Goal: Task Accomplishment & Management: Use online tool/utility

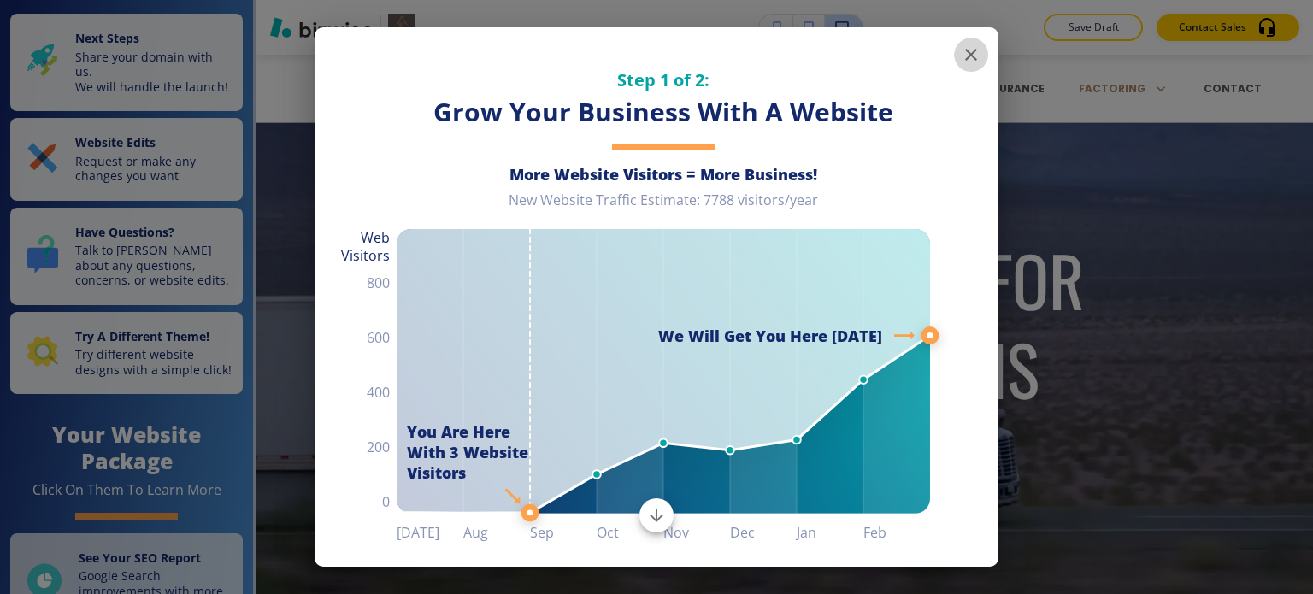
click at [963, 51] on icon "button" at bounding box center [970, 54] width 21 height 21
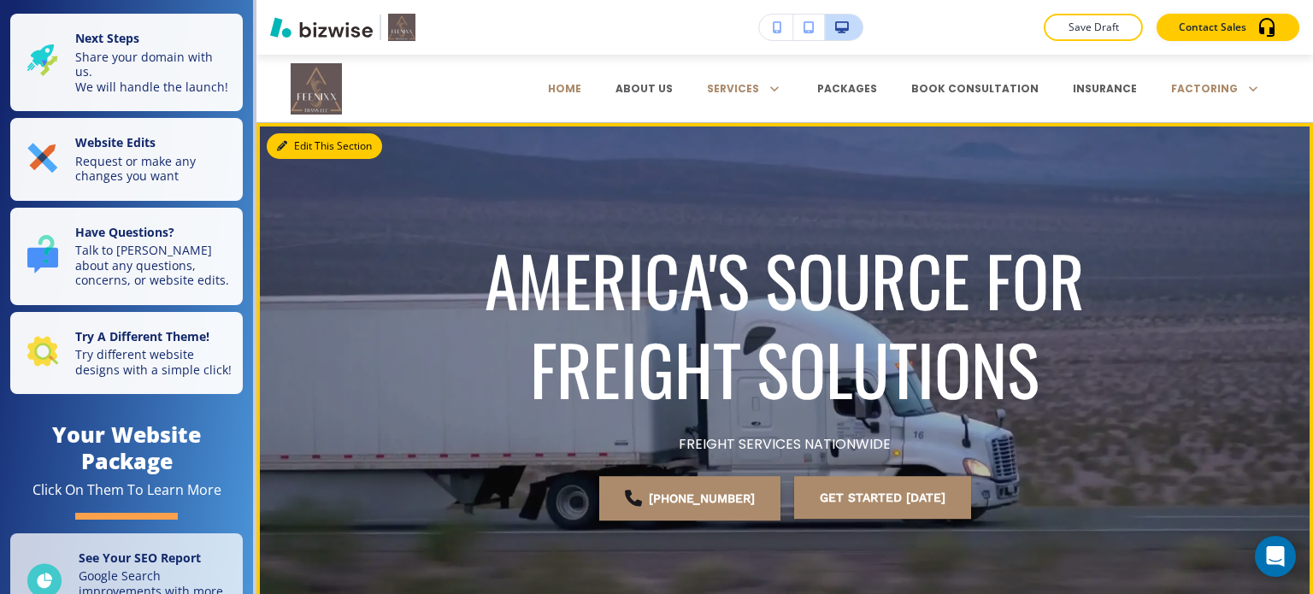
click at [311, 150] on button "Edit This Section" at bounding box center [324, 146] width 115 height 26
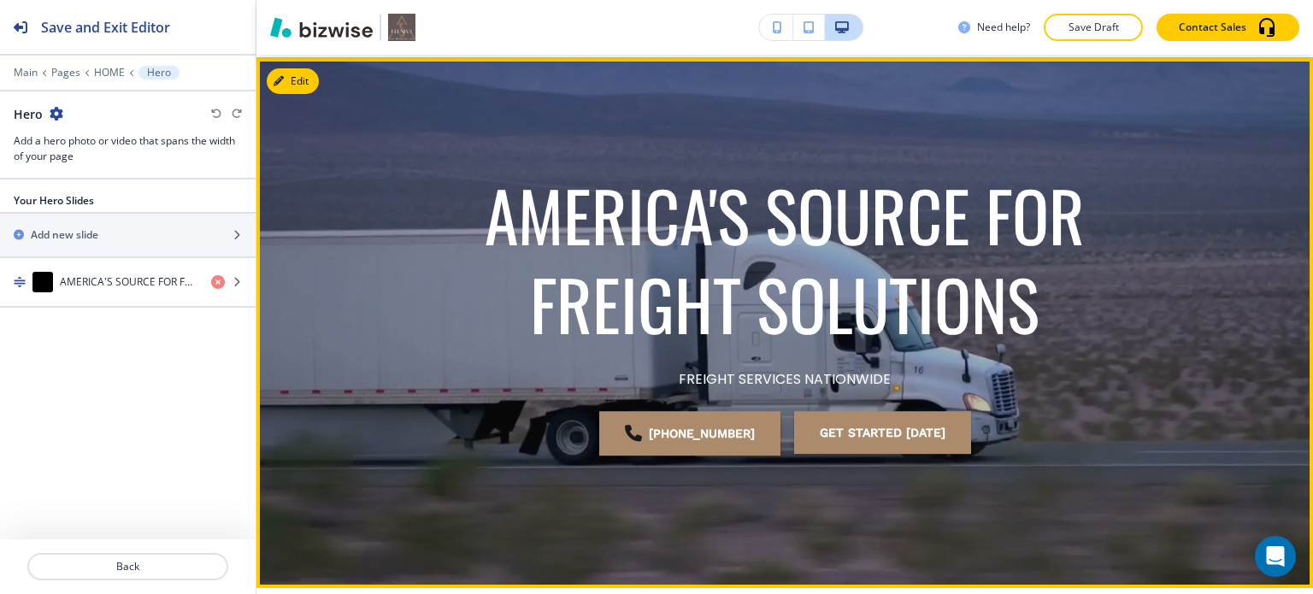
scroll to position [68, 0]
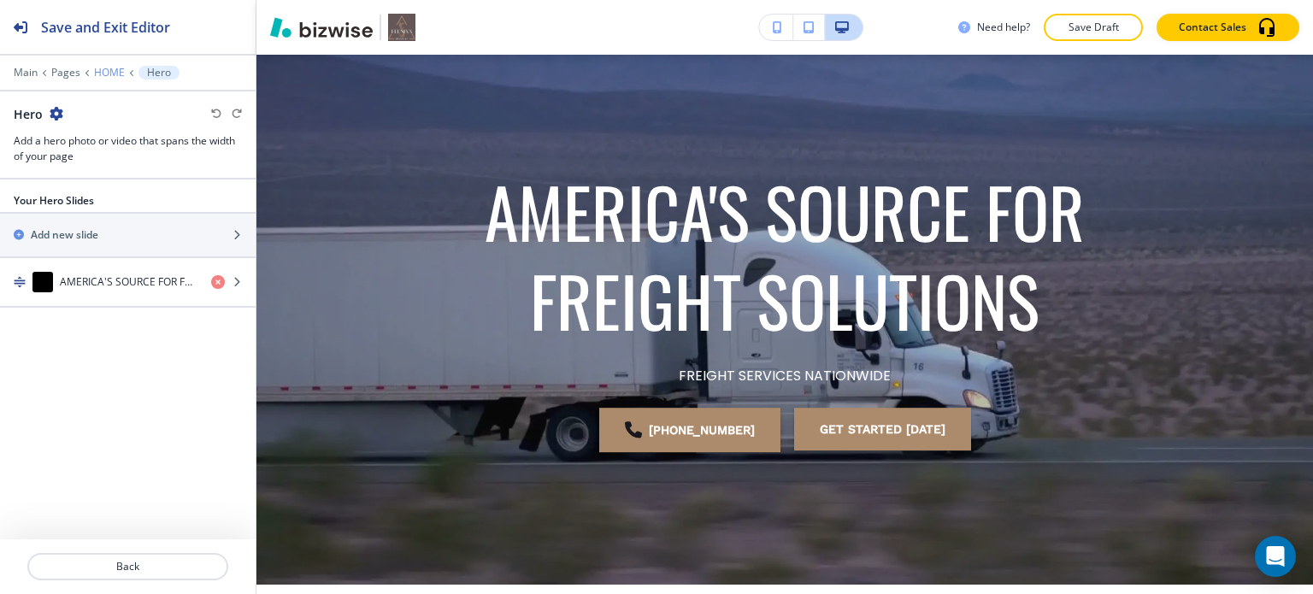
click at [113, 71] on p "HOME" at bounding box center [109, 73] width 31 height 12
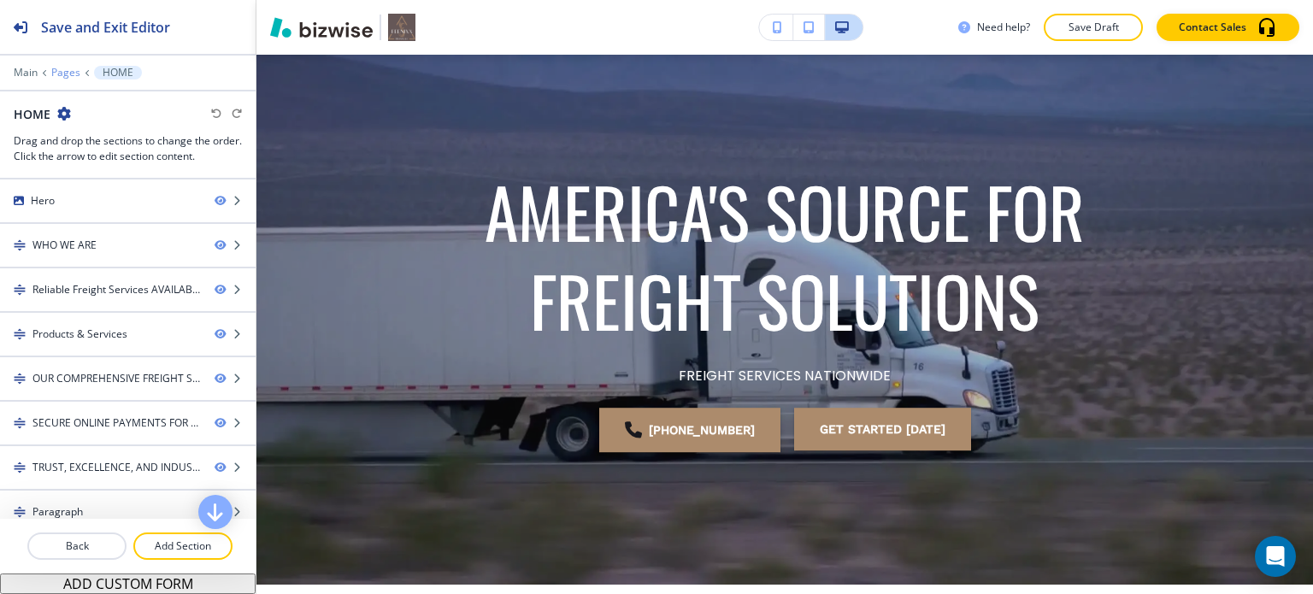
click at [64, 68] on p "Pages" at bounding box center [65, 73] width 29 height 12
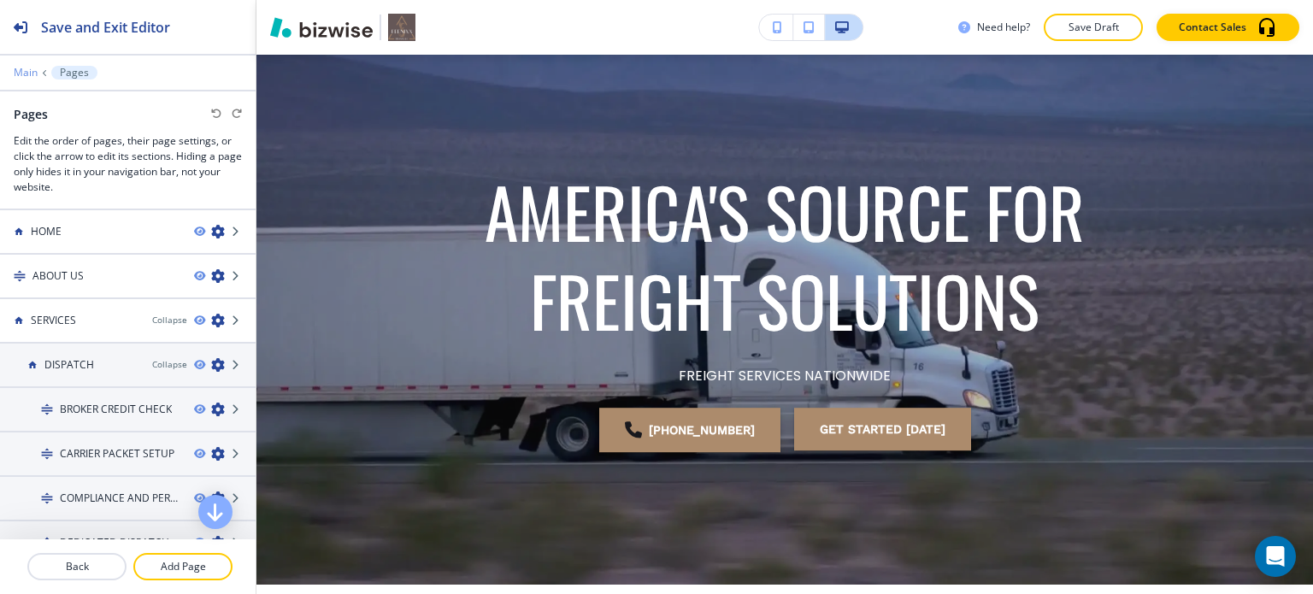
click at [25, 70] on p "Main" at bounding box center [26, 73] width 24 height 12
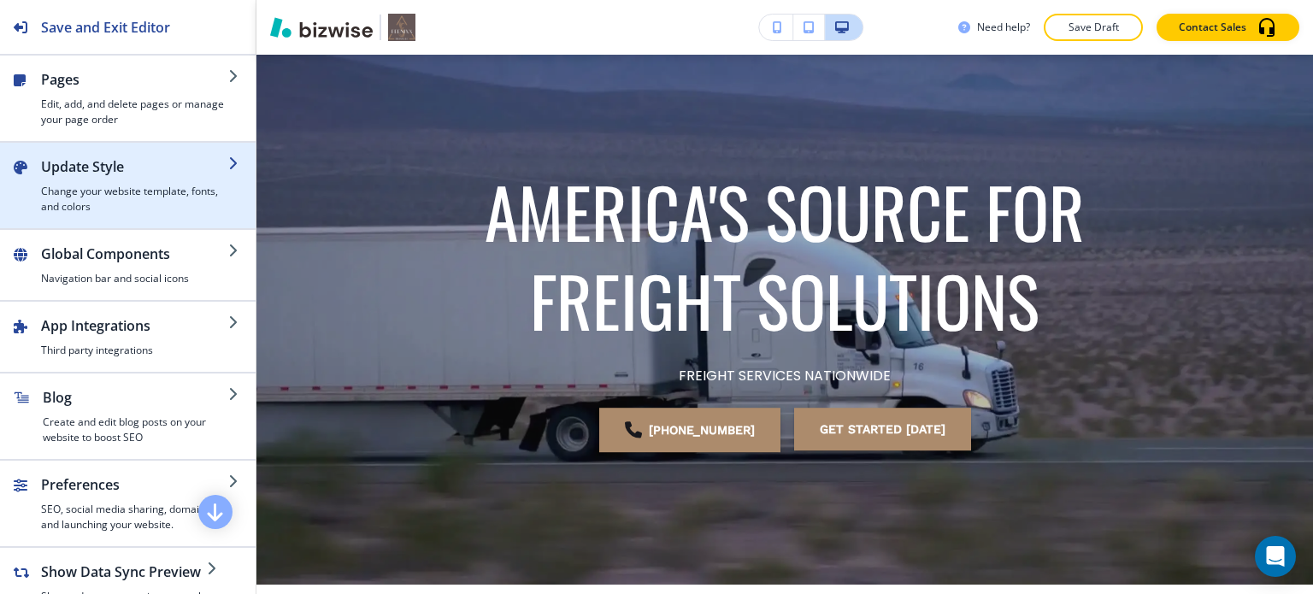
click at [138, 197] on h4 "Change your website template, fonts, and colors" at bounding box center [134, 199] width 187 height 31
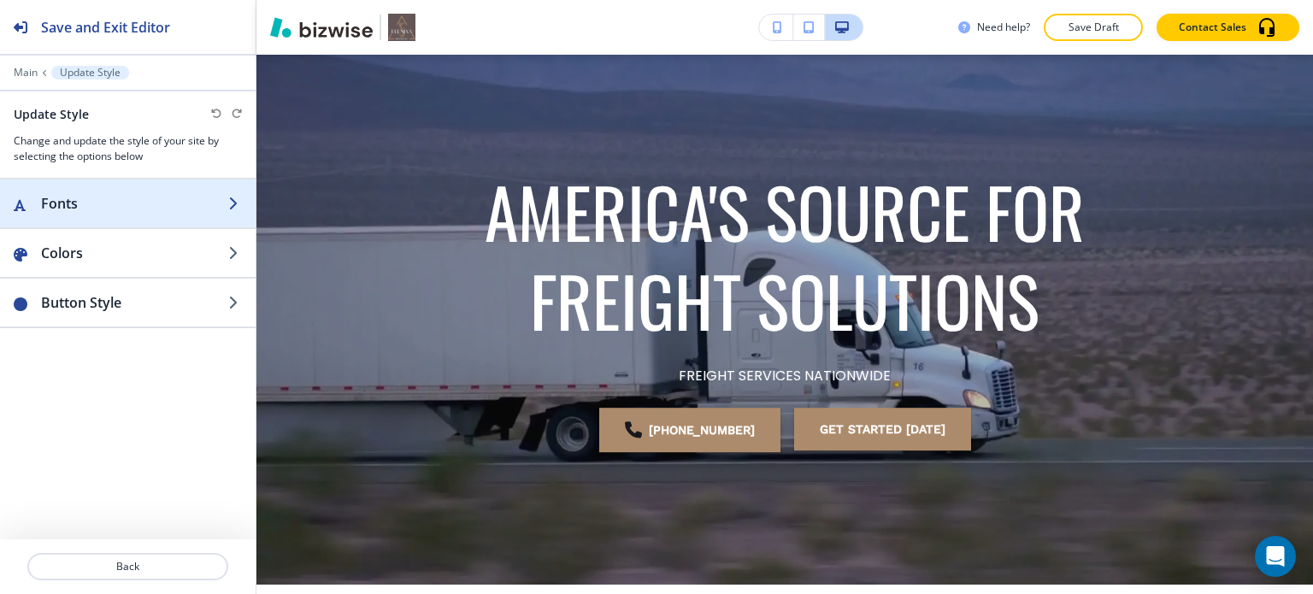
click at [133, 208] on h2 "Fonts" at bounding box center [134, 203] width 187 height 21
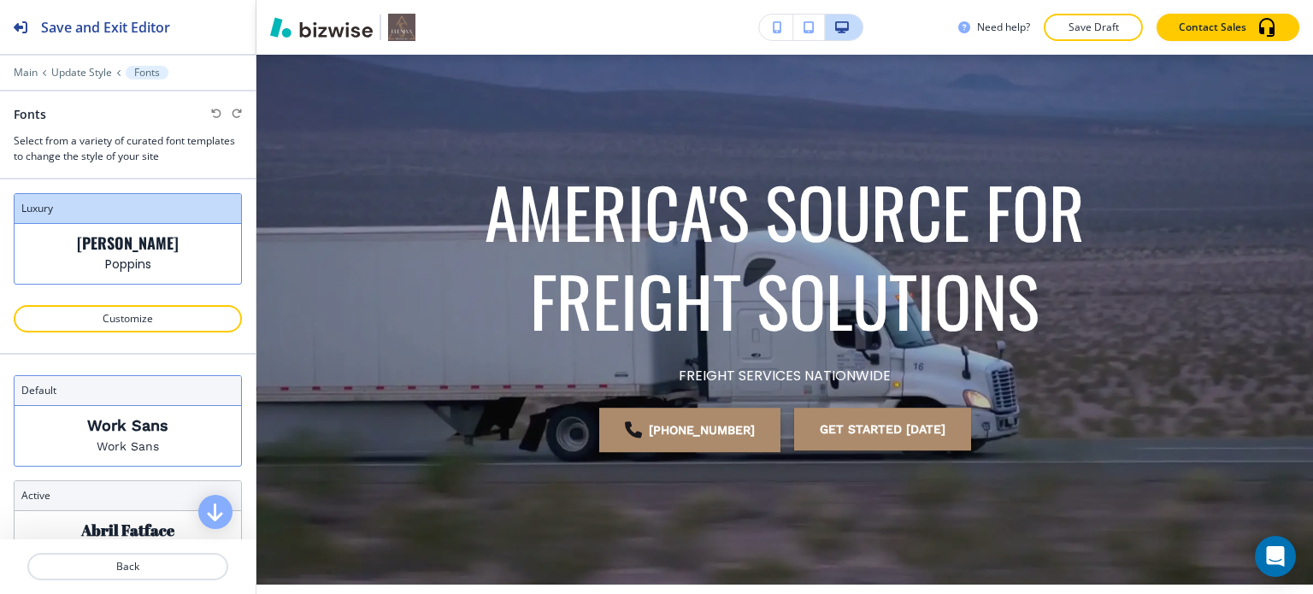
click at [149, 398] on div "default" at bounding box center [128, 391] width 226 height 30
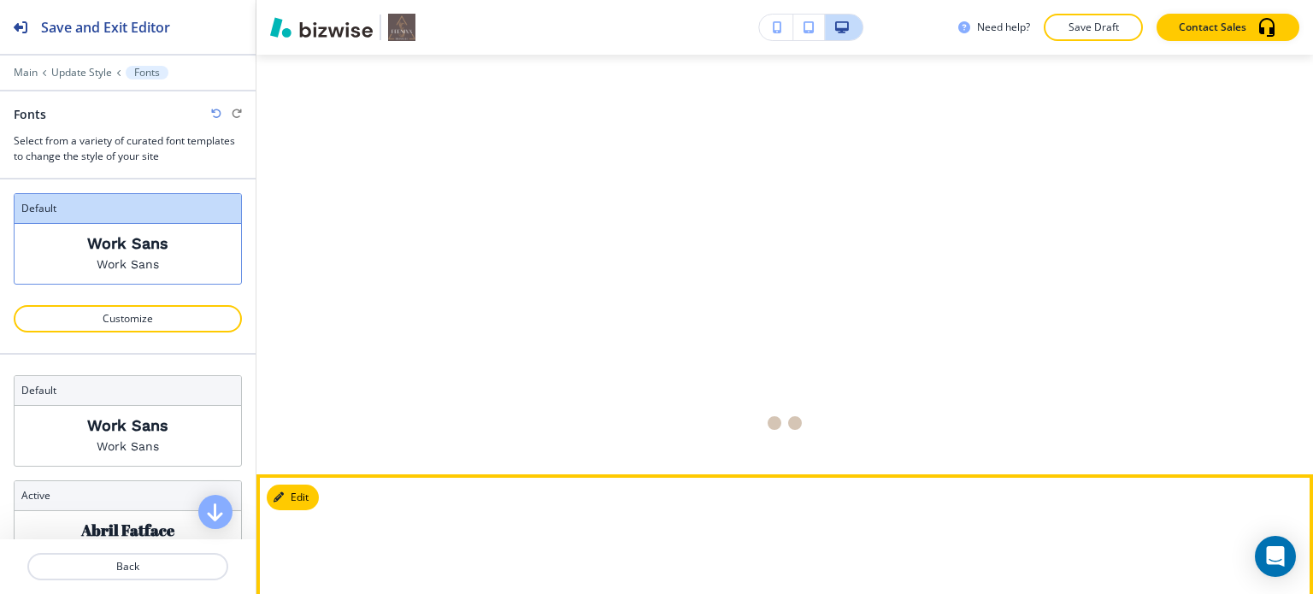
scroll to position [1521, 0]
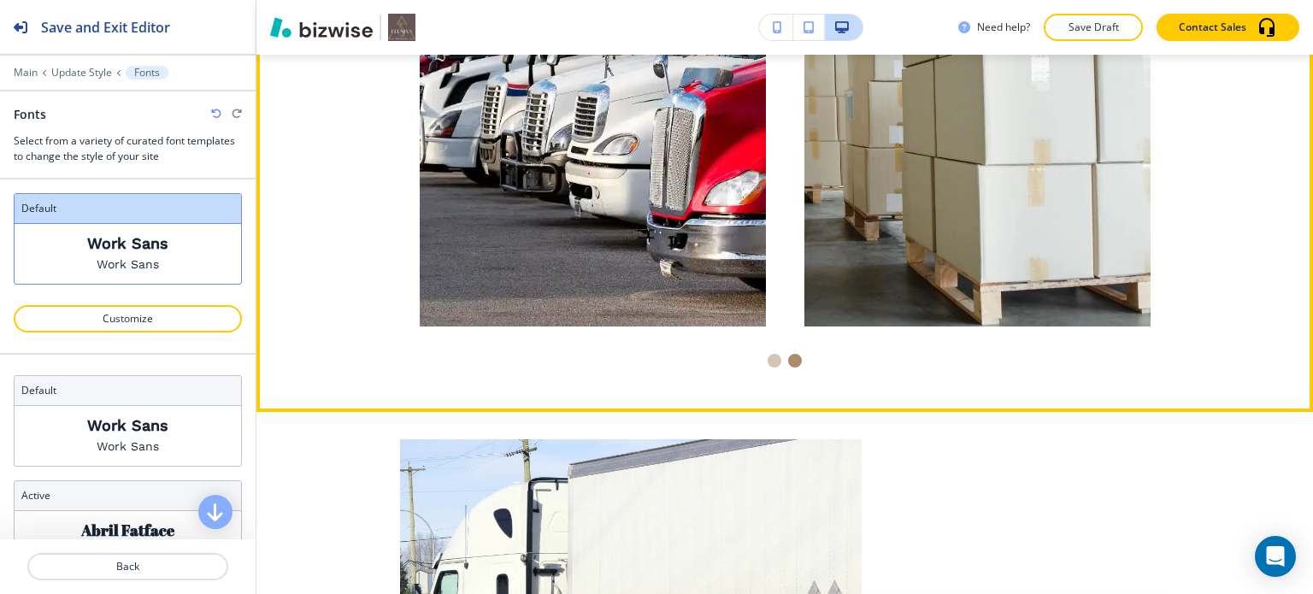
click at [791, 364] on li "Go to slide 2" at bounding box center [794, 360] width 21 height 21
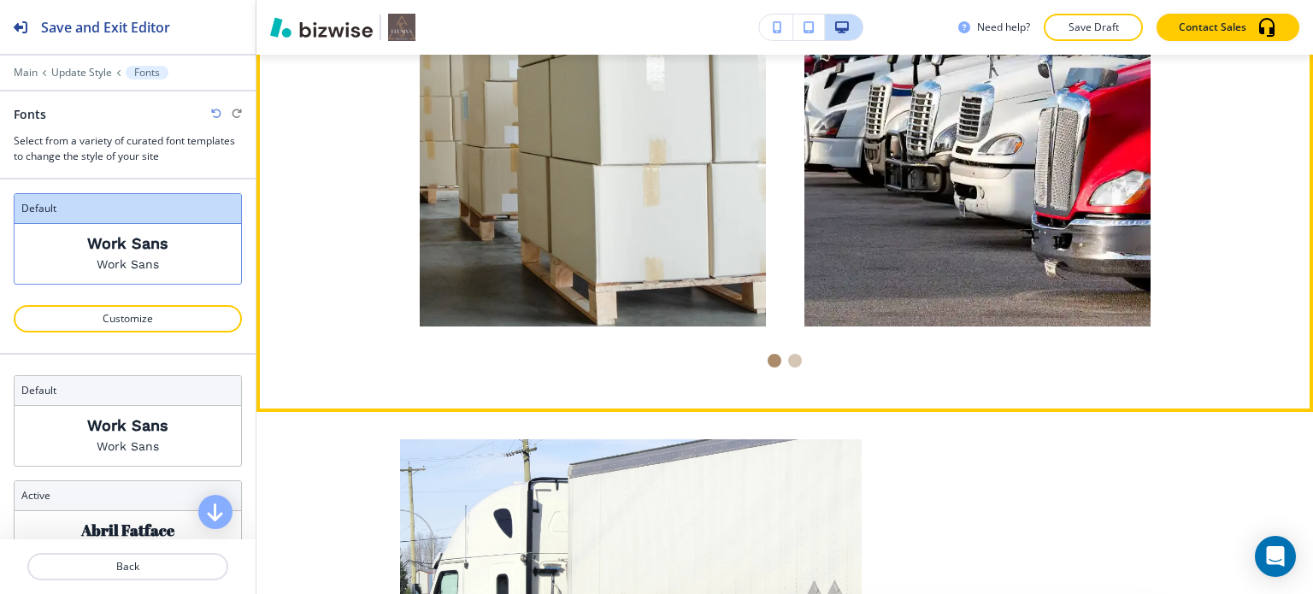
click at [772, 365] on li "Go to slide 1" at bounding box center [774, 360] width 21 height 21
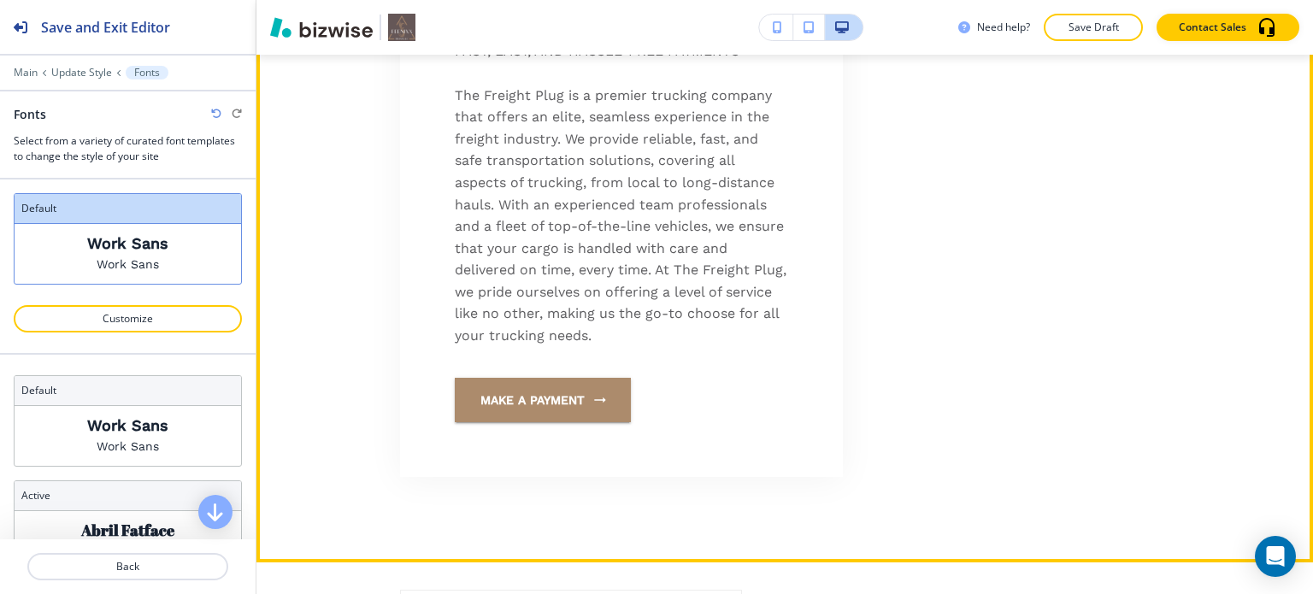
scroll to position [5110, 0]
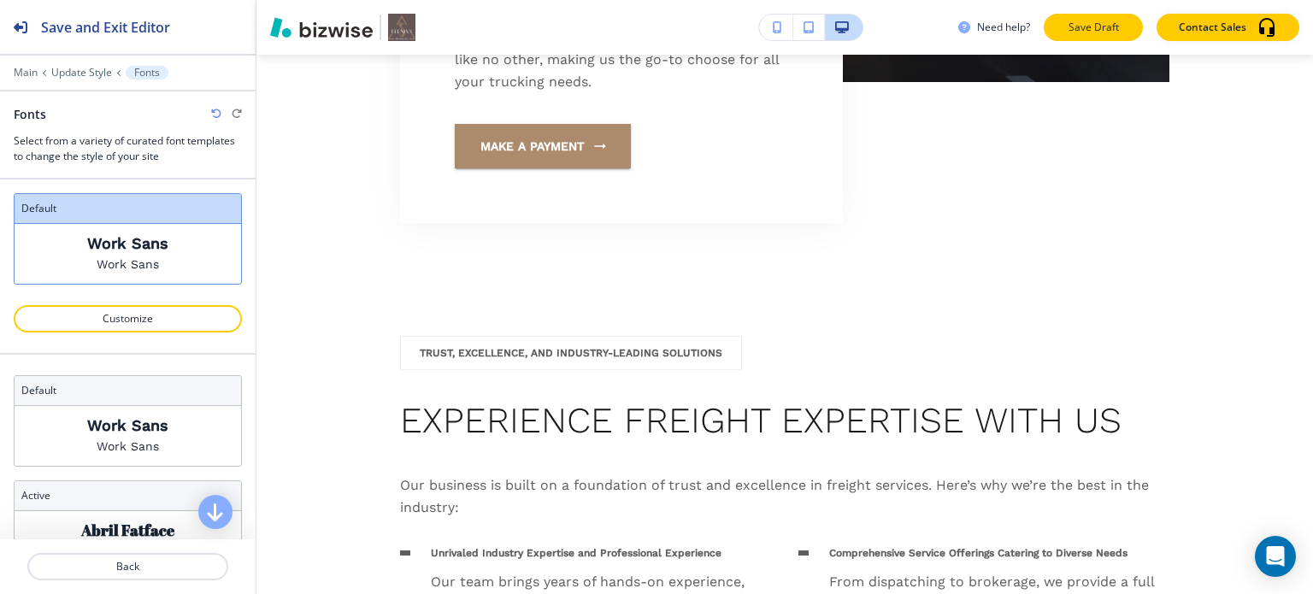
click at [1116, 24] on p "Save Draft" at bounding box center [1093, 27] width 55 height 15
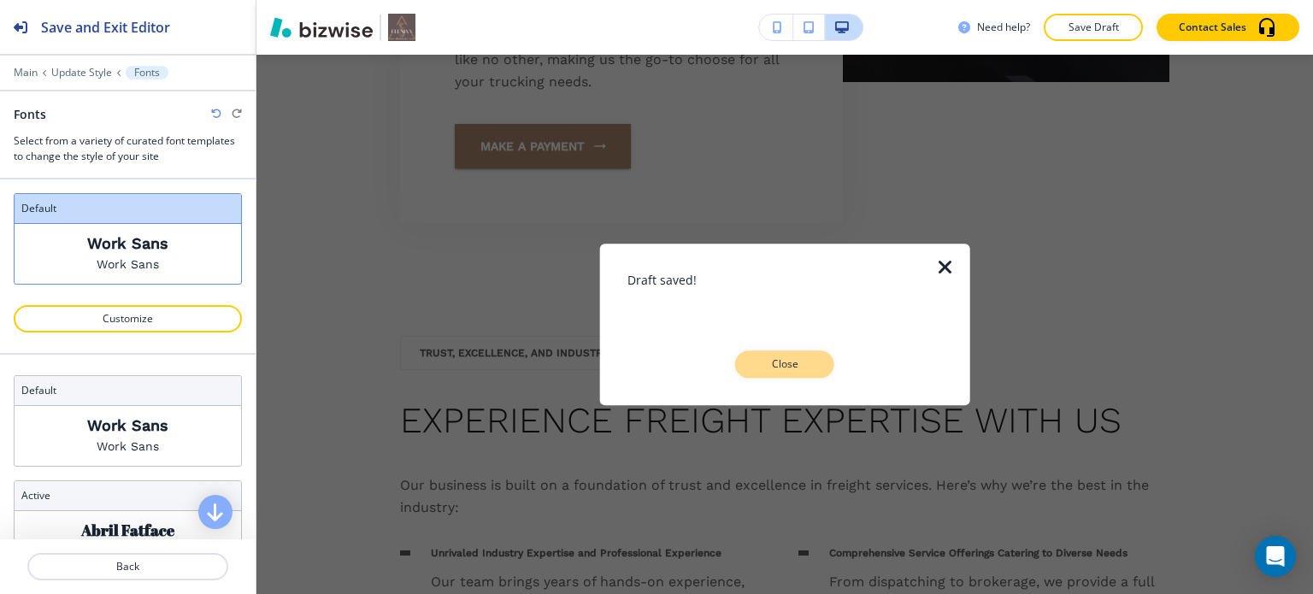
click at [770, 361] on p "Close" at bounding box center [784, 363] width 55 height 15
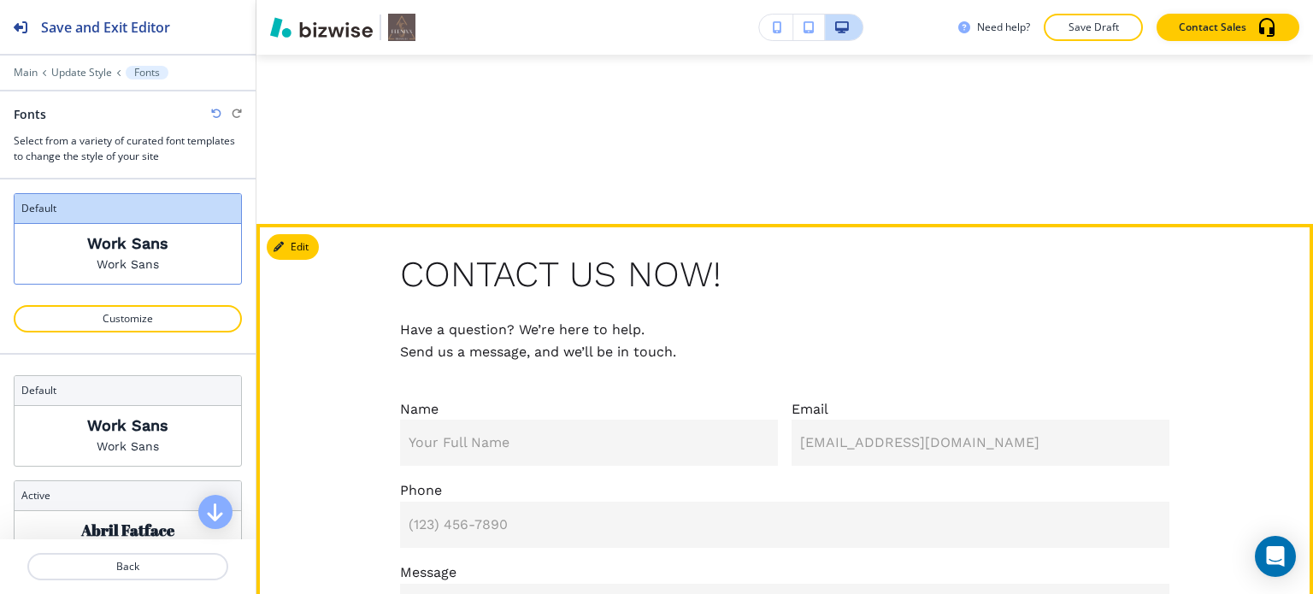
scroll to position [11485, 0]
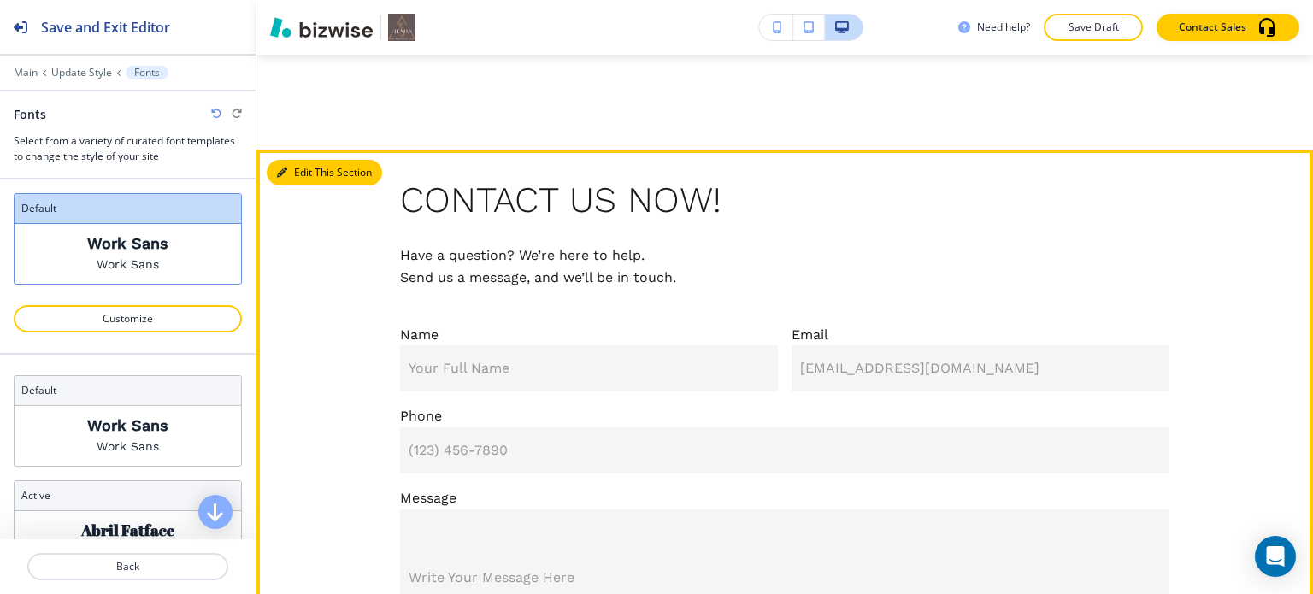
click at [304, 185] on button "Edit This Section" at bounding box center [324, 173] width 115 height 26
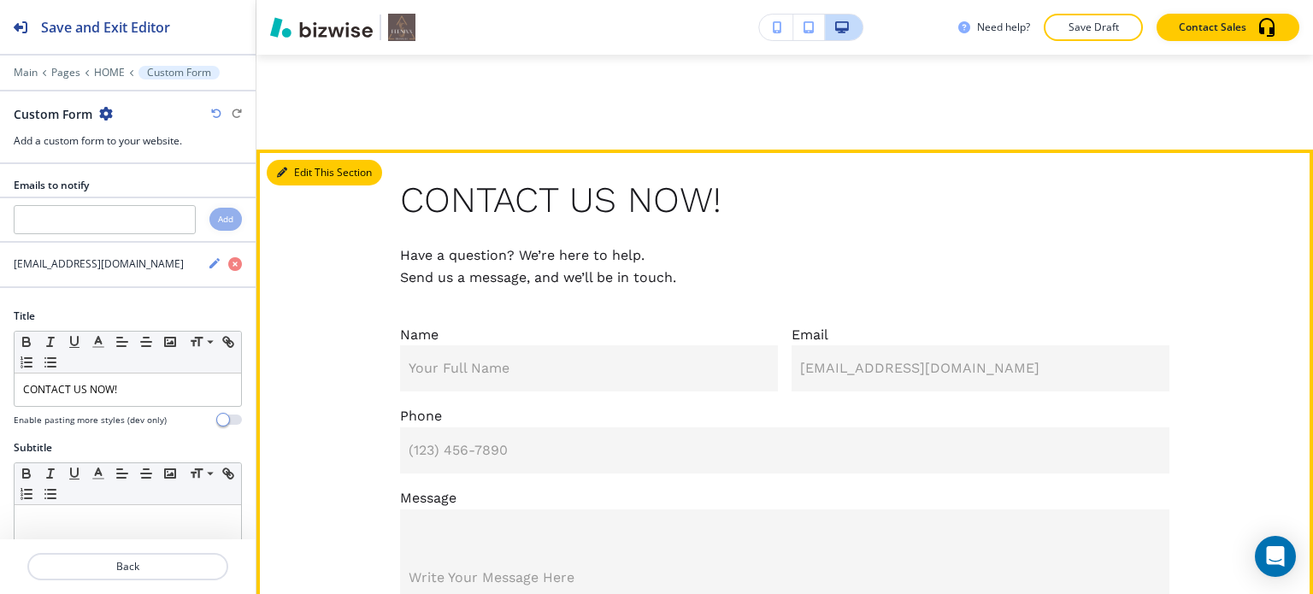
scroll to position [11602, 0]
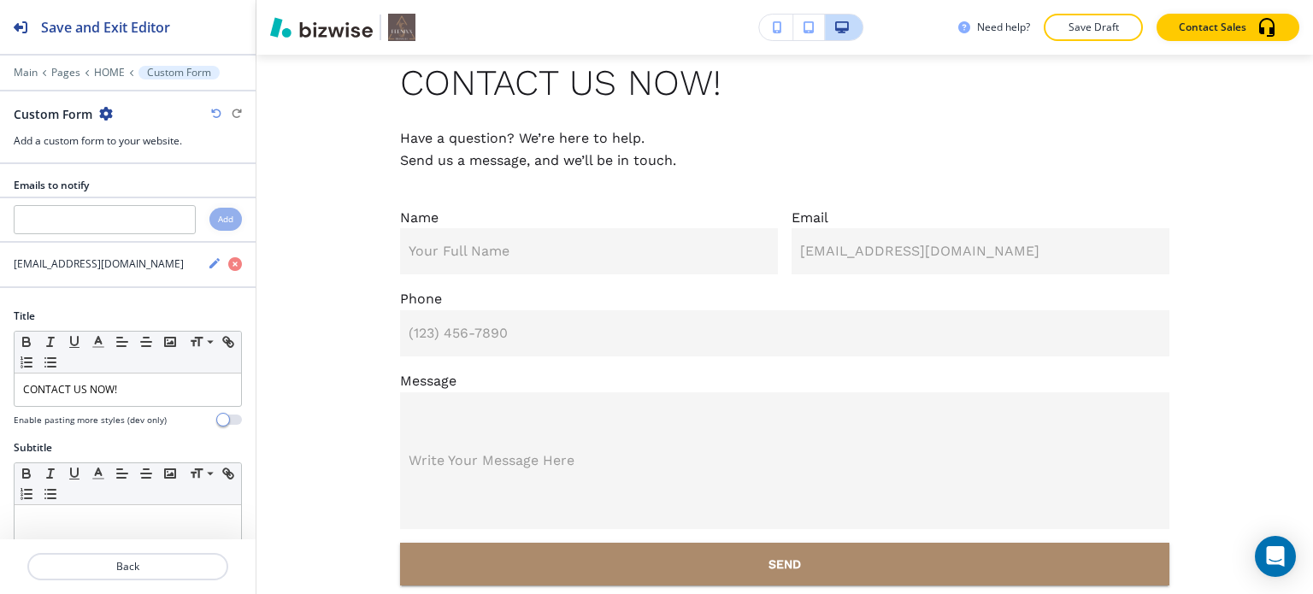
click at [104, 113] on icon "button" at bounding box center [106, 114] width 14 height 14
click at [158, 110] on div "Custom Form" at bounding box center [128, 114] width 228 height 18
